Goal: Task Accomplishment & Management: Use online tool/utility

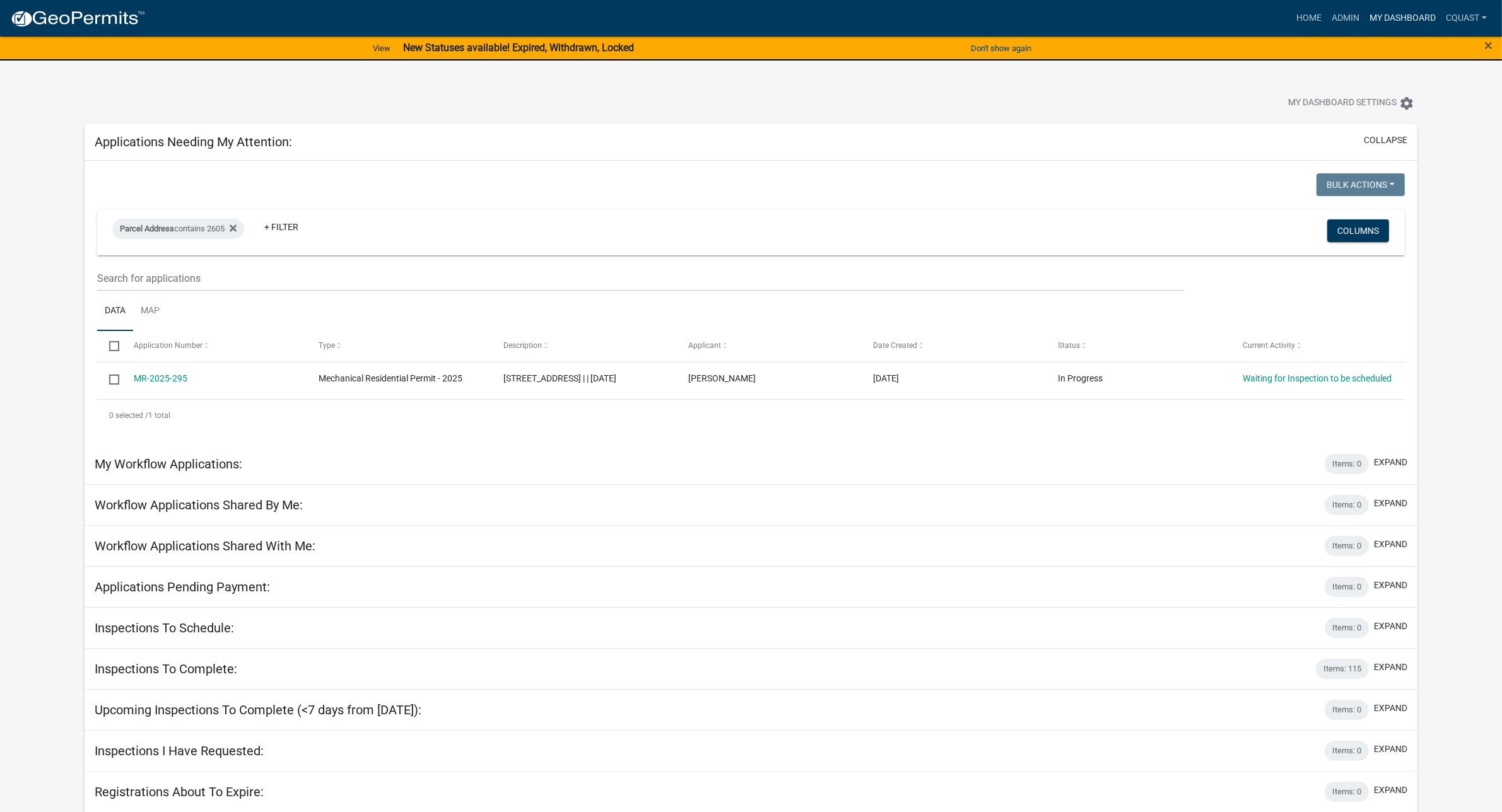
click at [1396, 14] on link "My Dashboard" at bounding box center [1403, 18] width 76 height 24
click at [1360, 14] on link "Admin" at bounding box center [1345, 18] width 38 height 24
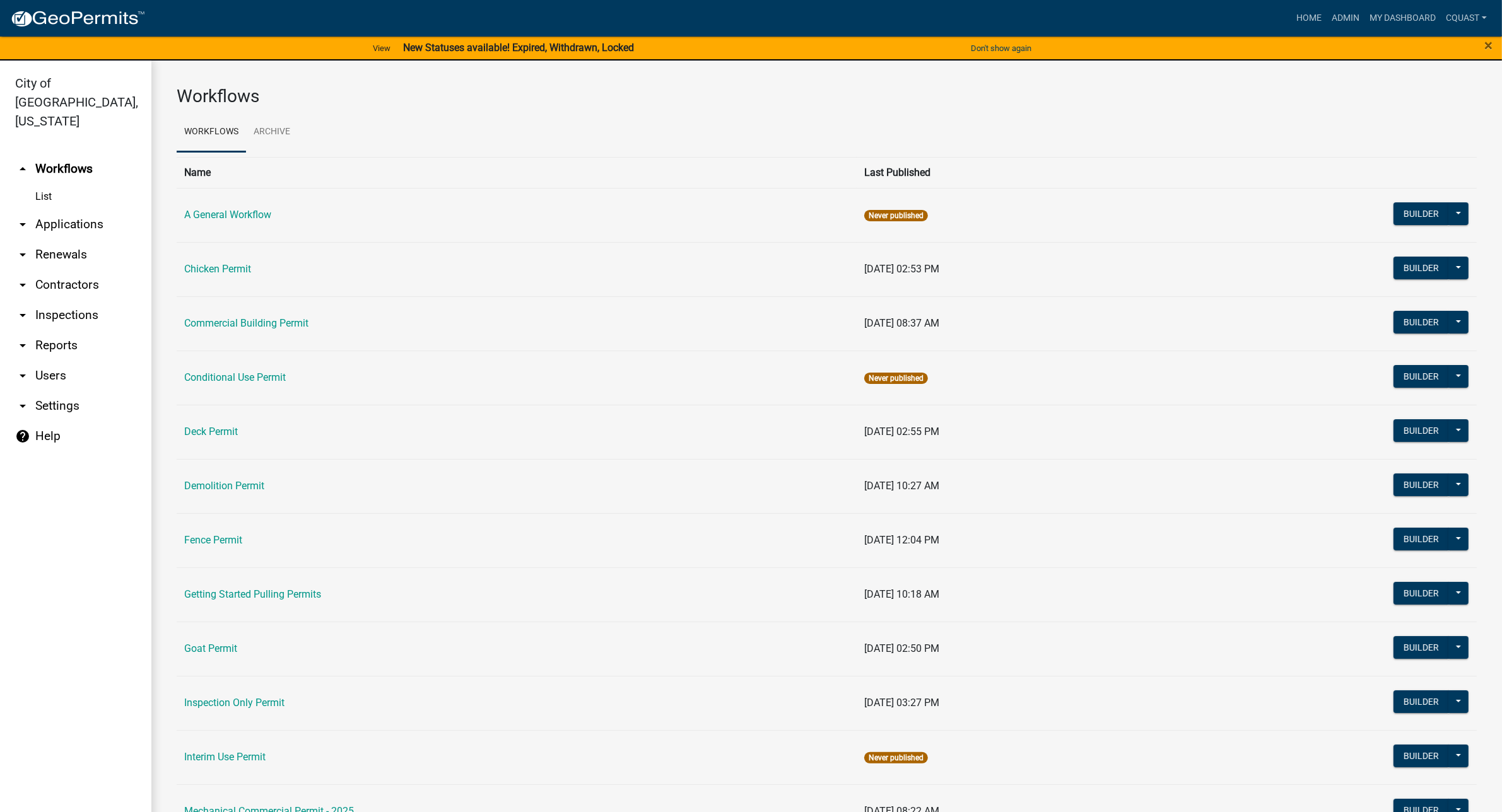
click at [83, 209] on link "arrow_drop_down Applications" at bounding box center [76, 224] width 151 height 30
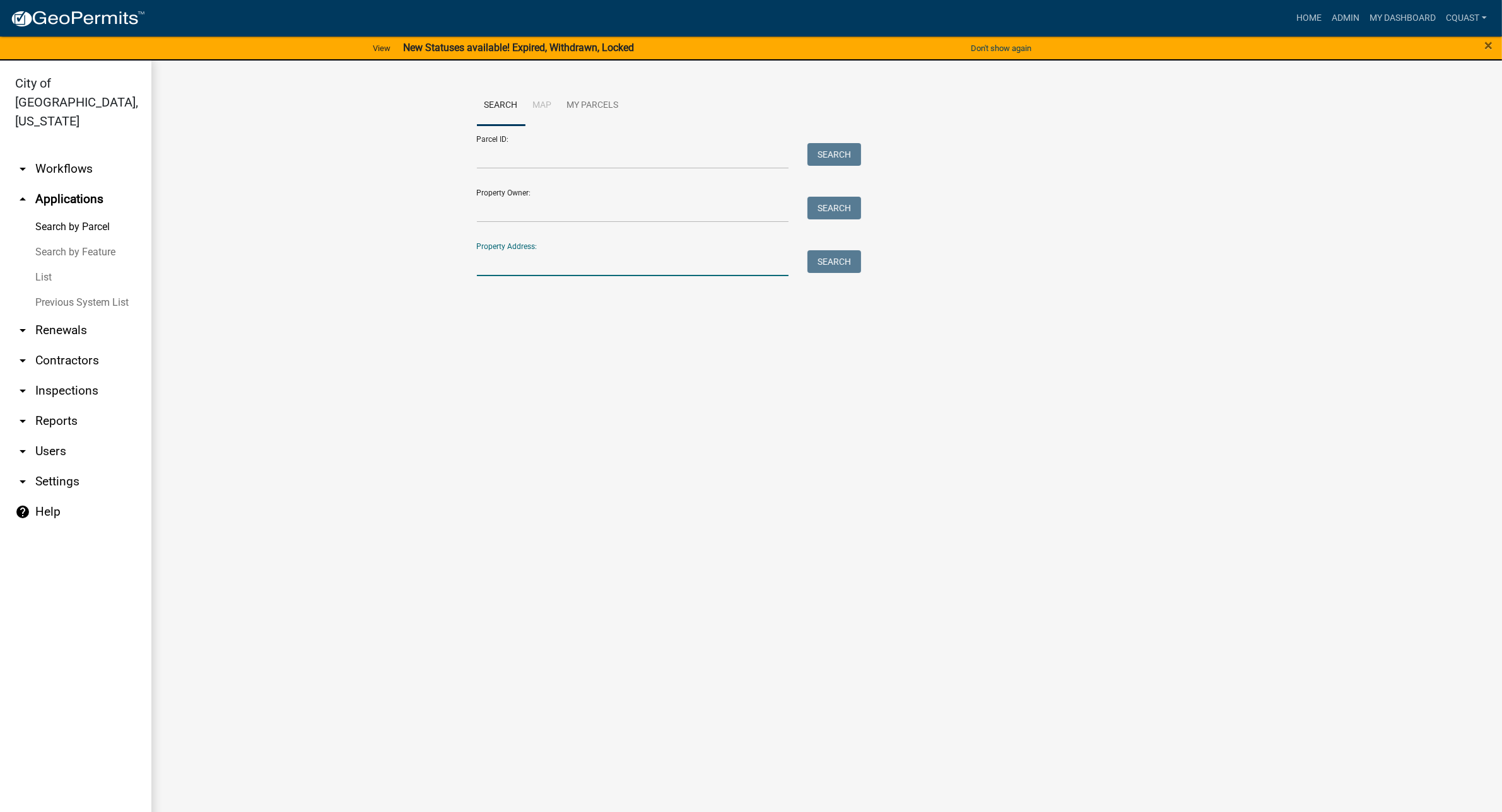
drag, startPoint x: 503, startPoint y: 269, endPoint x: 602, endPoint y: 274, distance: 99.1
click at [504, 269] on input "Property Address:" at bounding box center [632, 263] width 312 height 26
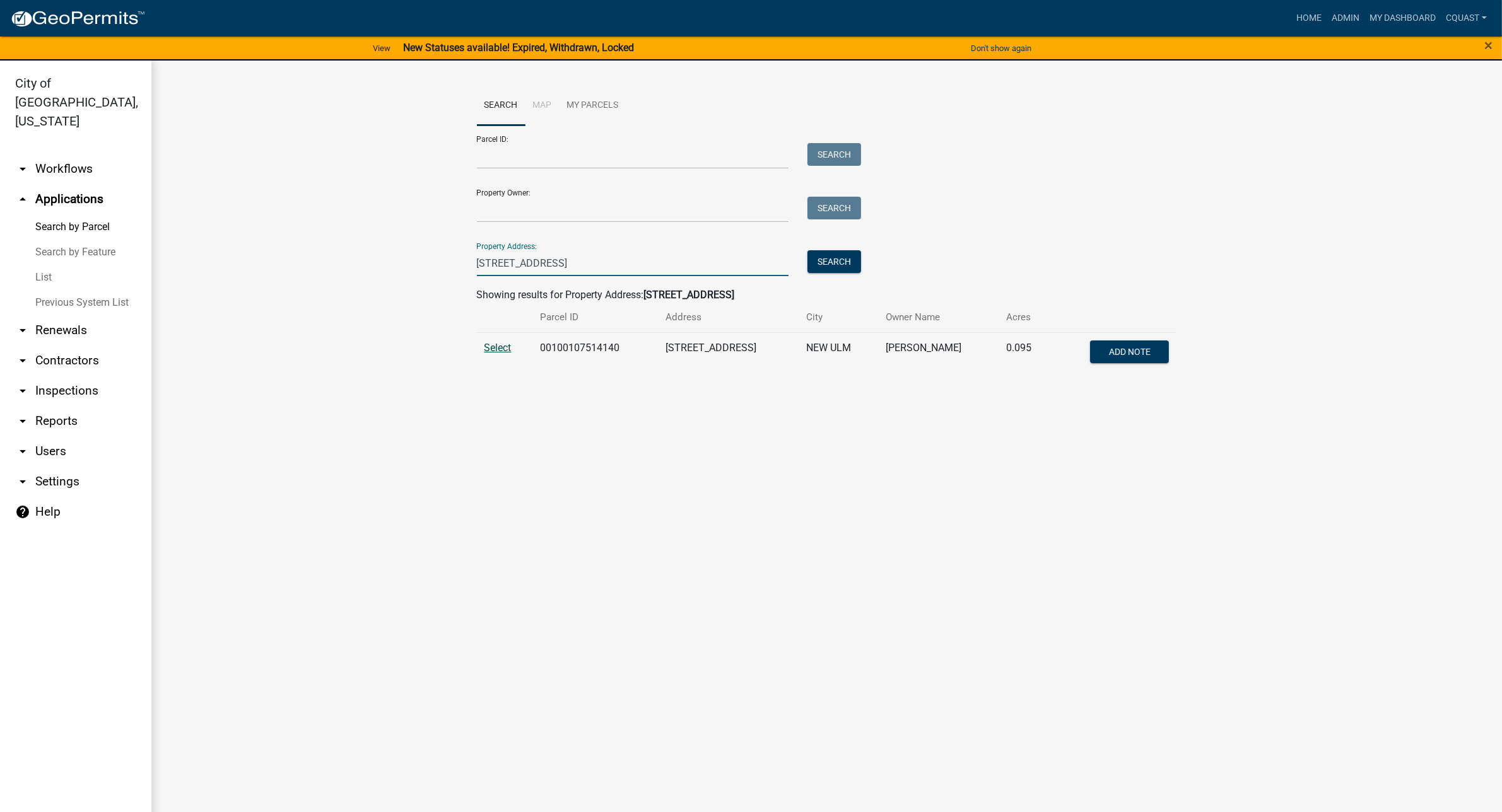
type input "[STREET_ADDRESS]"
click at [499, 348] on span "Select" at bounding box center [498, 348] width 27 height 12
